Goal: Navigation & Orientation: Find specific page/section

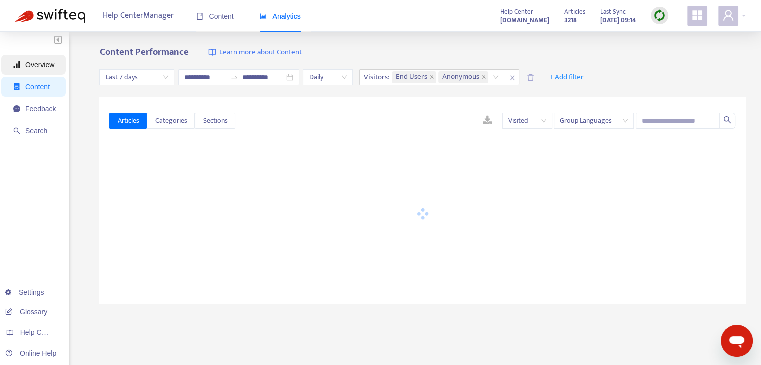
click at [40, 73] on span "Overview" at bounding box center [34, 65] width 43 height 20
